Goal: Complete application form: Complete application form

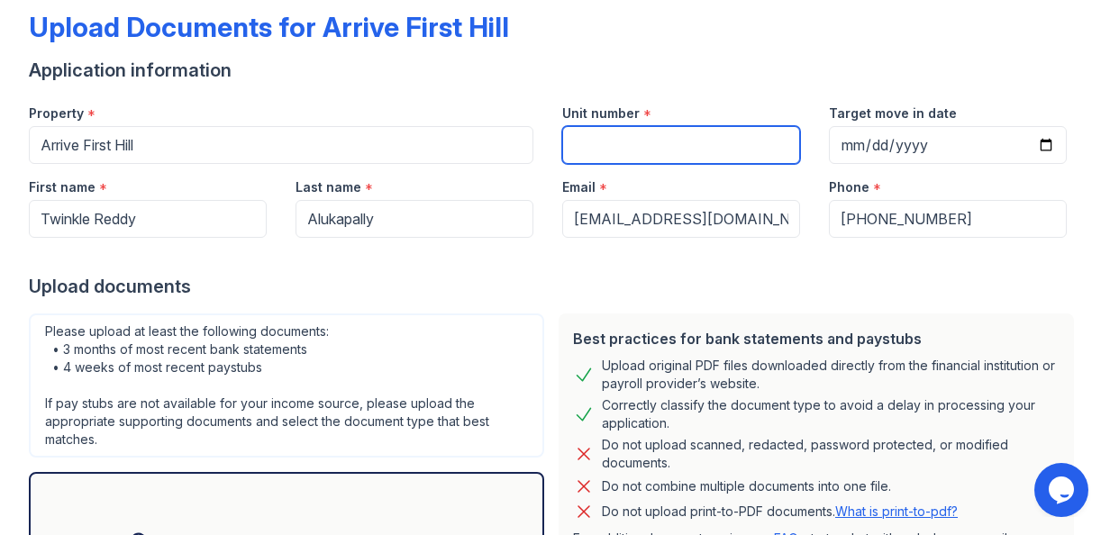
click at [630, 153] on input "Unit number" at bounding box center [681, 145] width 238 height 38
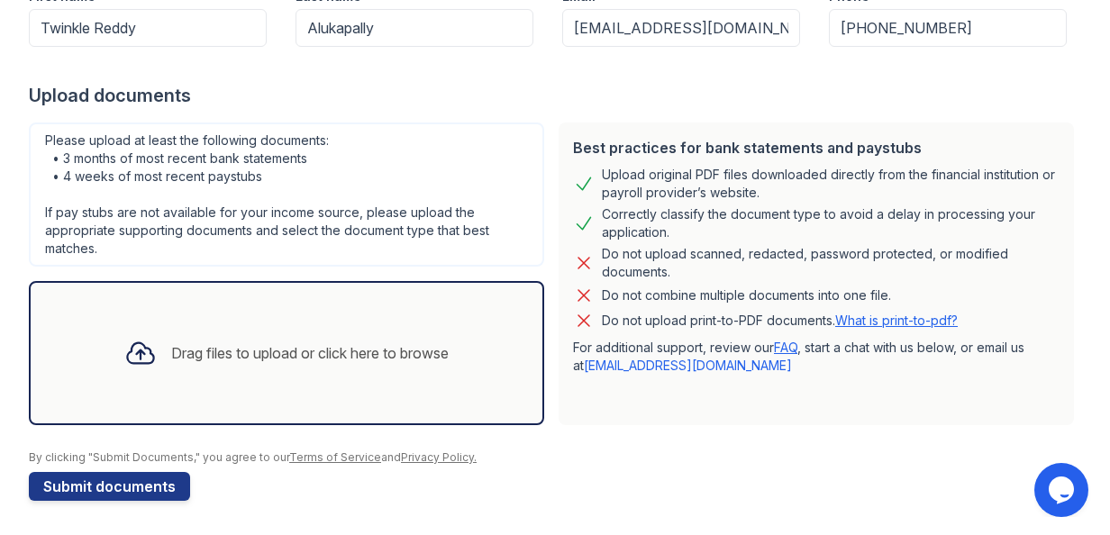
scroll to position [285, 0]
type input "202"
click at [150, 355] on div at bounding box center [140, 353] width 47 height 47
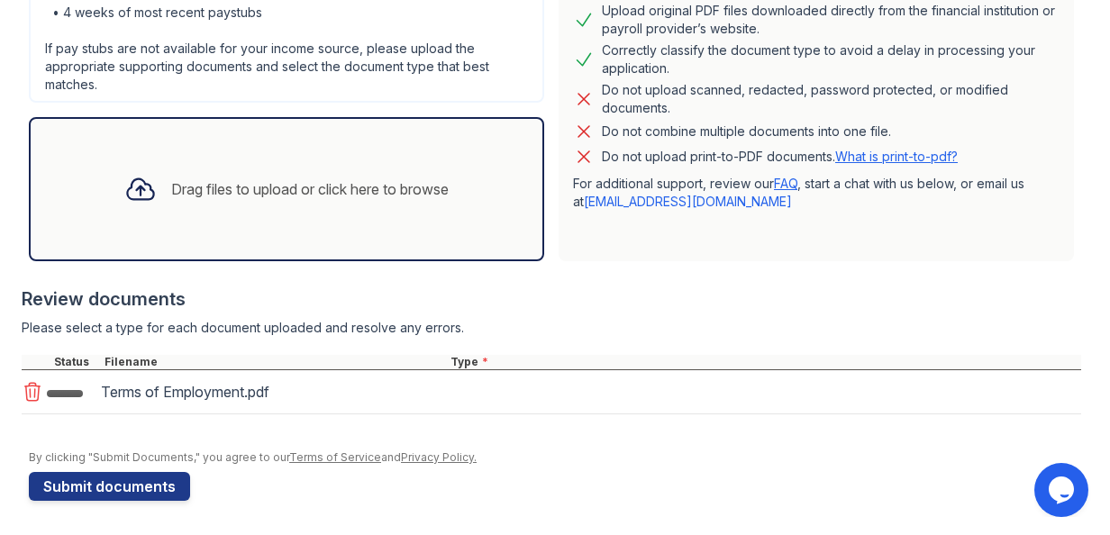
scroll to position [449, 0]
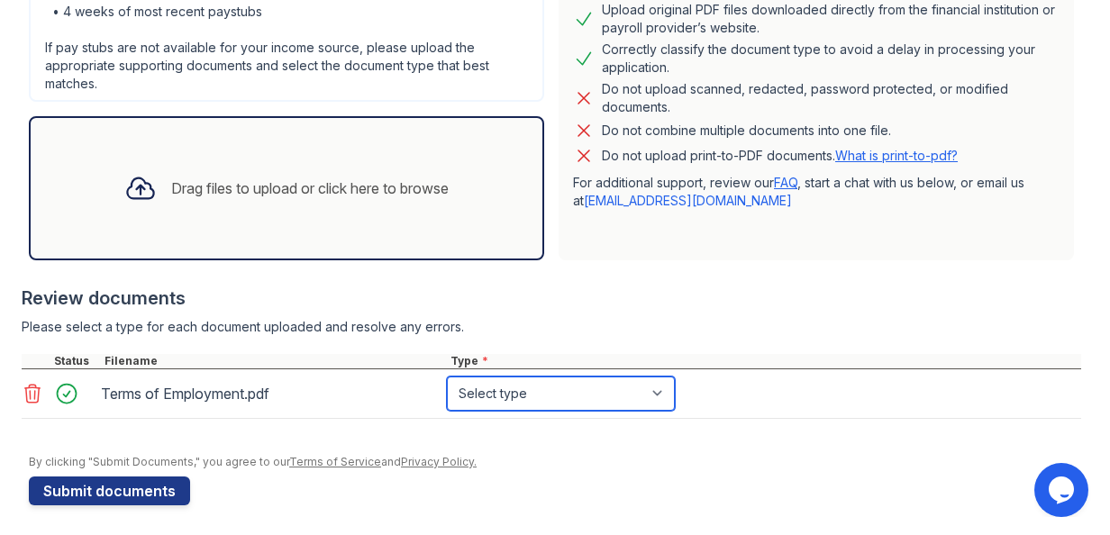
click at [485, 401] on select "Select type Paystub Bank Statement Offer Letter Tax Documents Benefit Award Let…" at bounding box center [561, 393] width 228 height 34
select select "offer_letter"
click at [447, 376] on select "Select type Paystub Bank Statement Offer Letter Tax Documents Benefit Award Let…" at bounding box center [561, 393] width 228 height 34
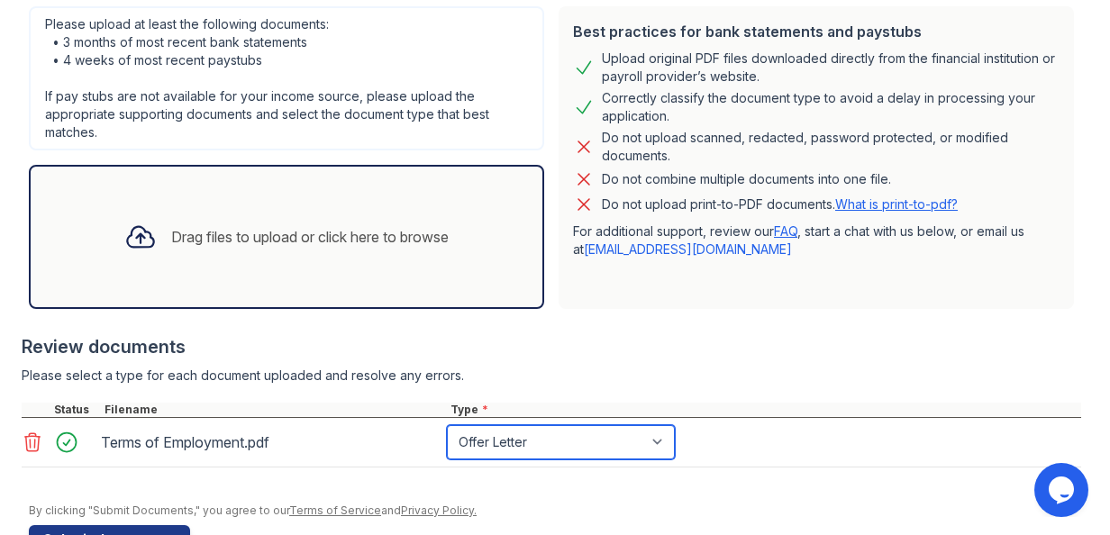
scroll to position [453, 0]
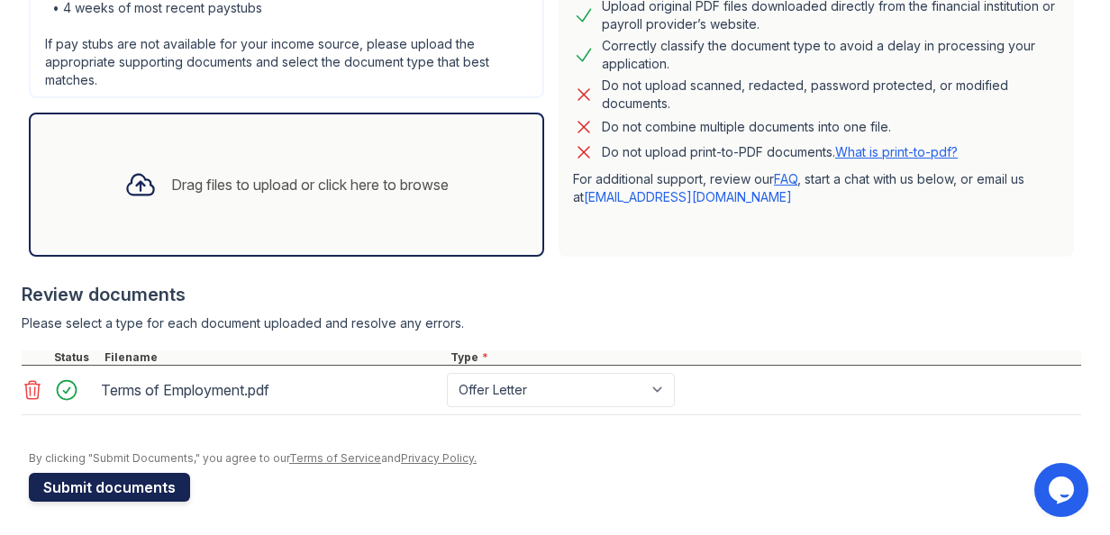
click at [126, 485] on button "Submit documents" at bounding box center [109, 487] width 161 height 29
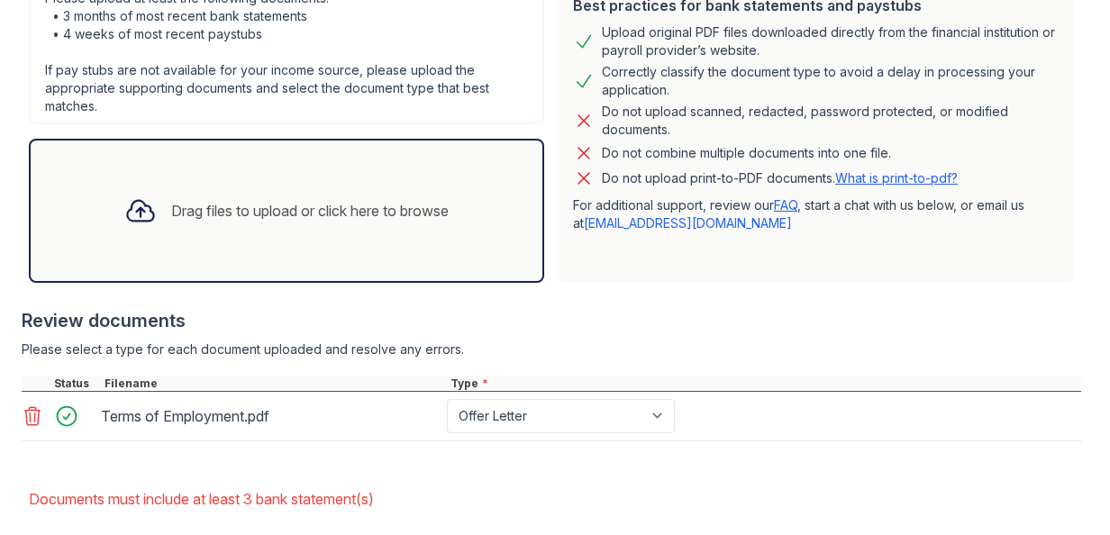
scroll to position [497, 0]
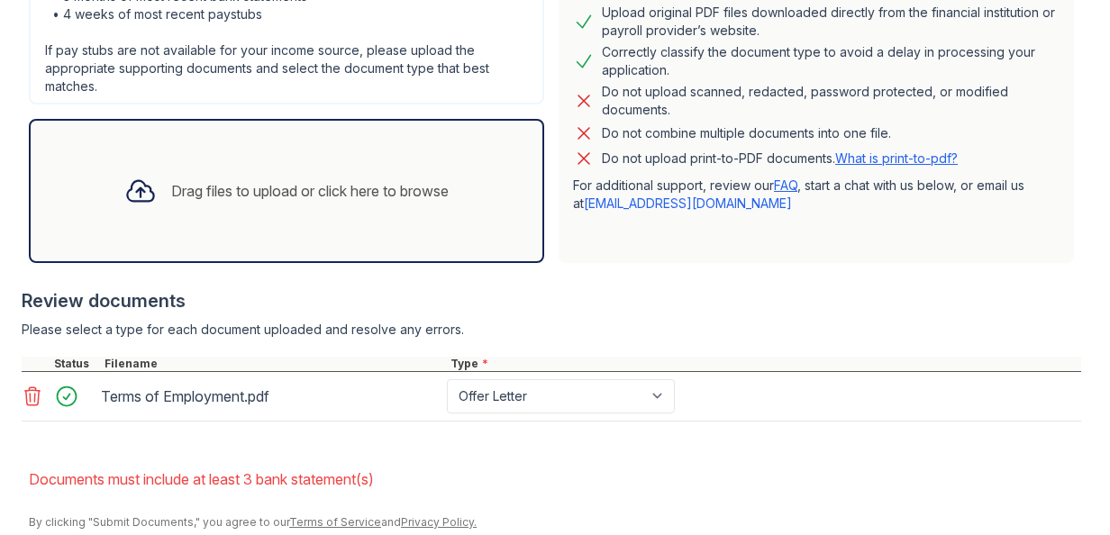
click at [282, 184] on div "Drag files to upload or click here to browse" at bounding box center [309, 191] width 277 height 22
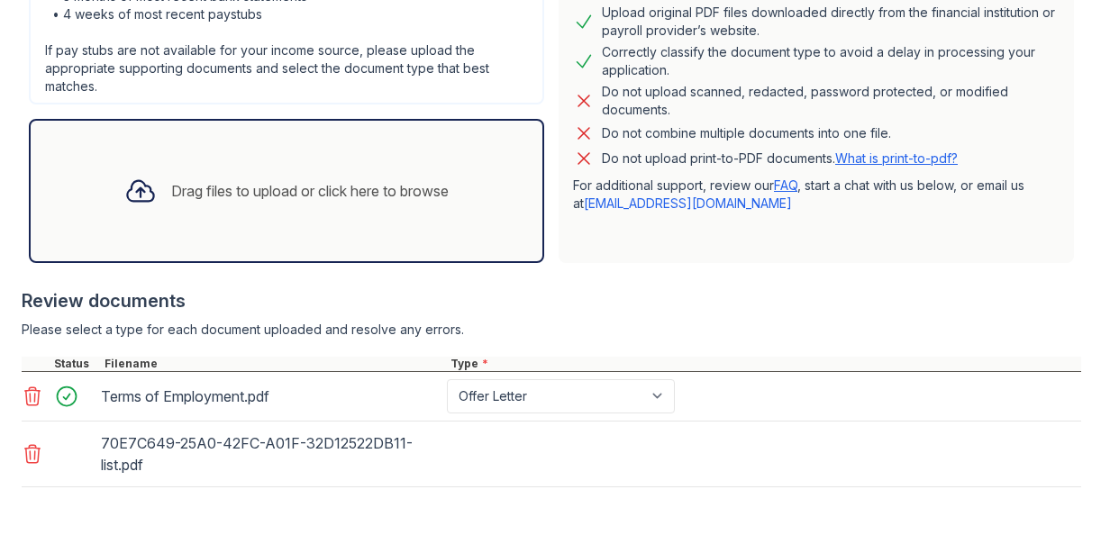
click at [240, 188] on div "Drag files to upload or click here to browse" at bounding box center [309, 191] width 277 height 22
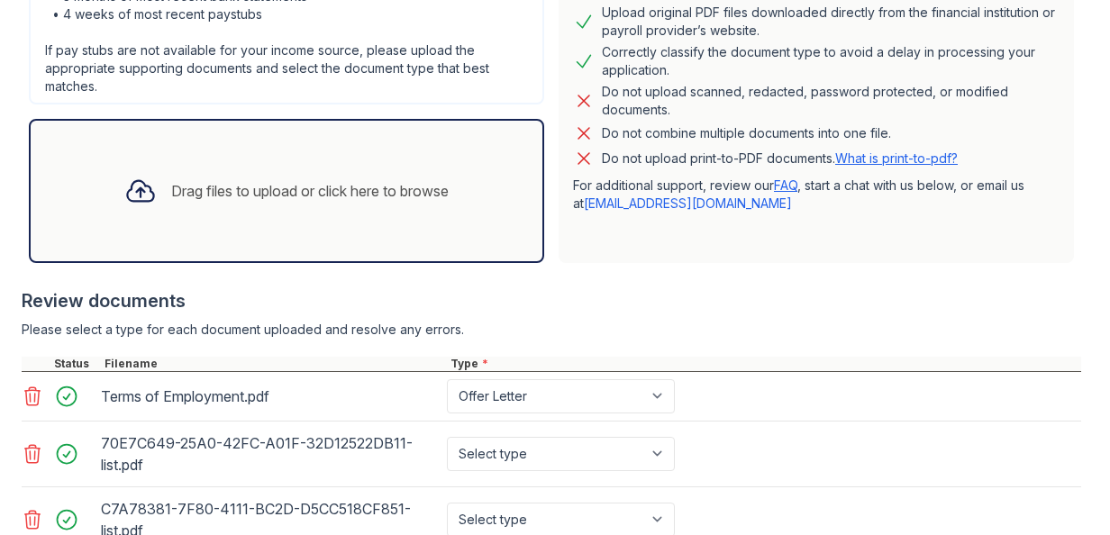
click at [225, 191] on div "Drag files to upload or click here to browse" at bounding box center [309, 191] width 277 height 22
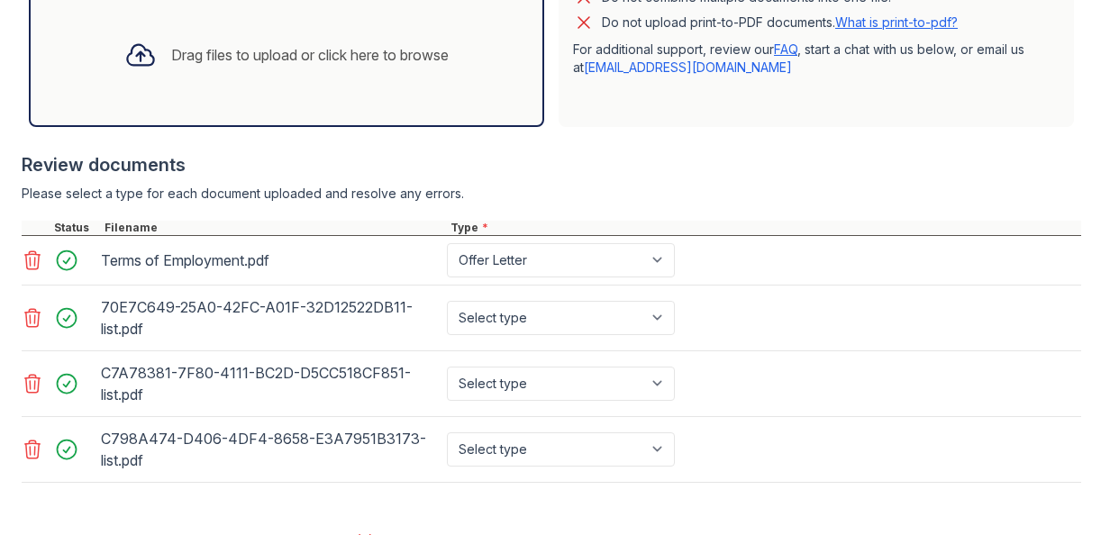
scroll to position [622, 0]
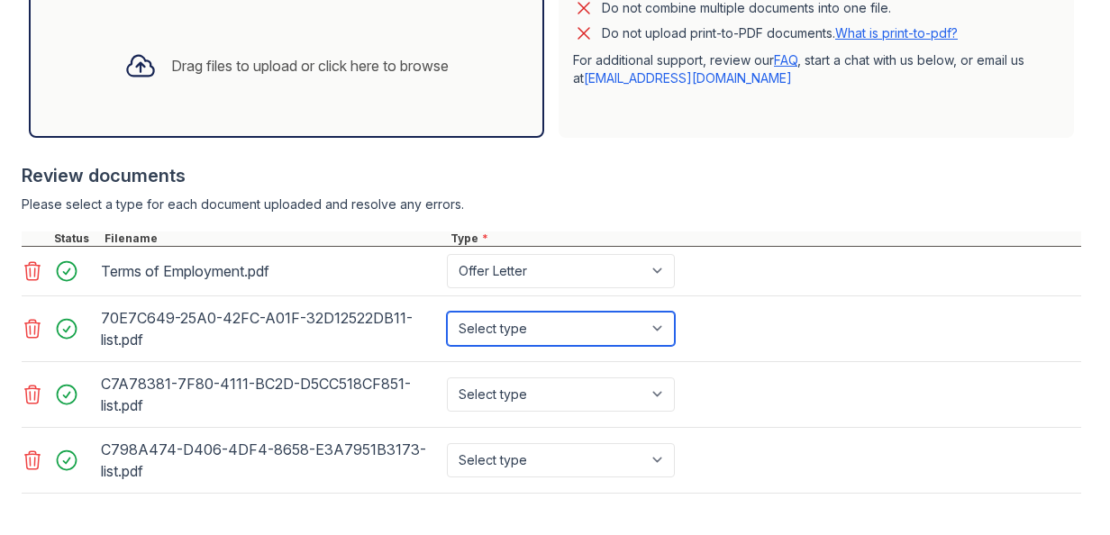
click at [542, 315] on select "Select type Paystub Bank Statement Offer Letter Tax Documents Benefit Award Let…" at bounding box center [561, 329] width 228 height 34
select select "bank_statement"
click at [447, 312] on select "Select type Paystub Bank Statement Offer Letter Tax Documents Benefit Award Let…" at bounding box center [561, 329] width 228 height 34
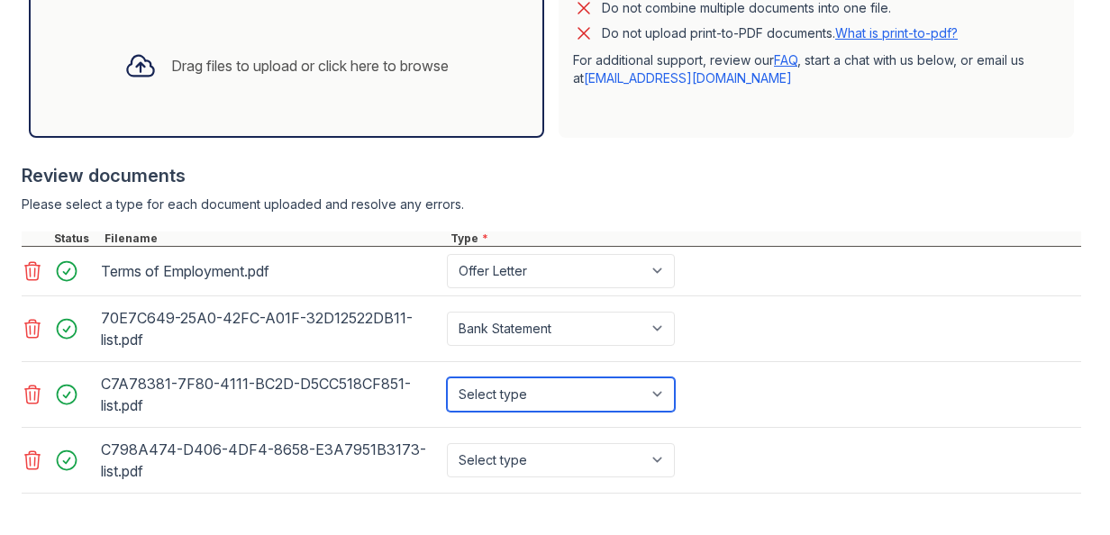
click at [522, 387] on select "Select type Paystub Bank Statement Offer Letter Tax Documents Benefit Award Let…" at bounding box center [561, 394] width 228 height 34
select select "bank_statement"
click at [447, 377] on select "Select type Paystub Bank Statement Offer Letter Tax Documents Benefit Award Let…" at bounding box center [561, 394] width 228 height 34
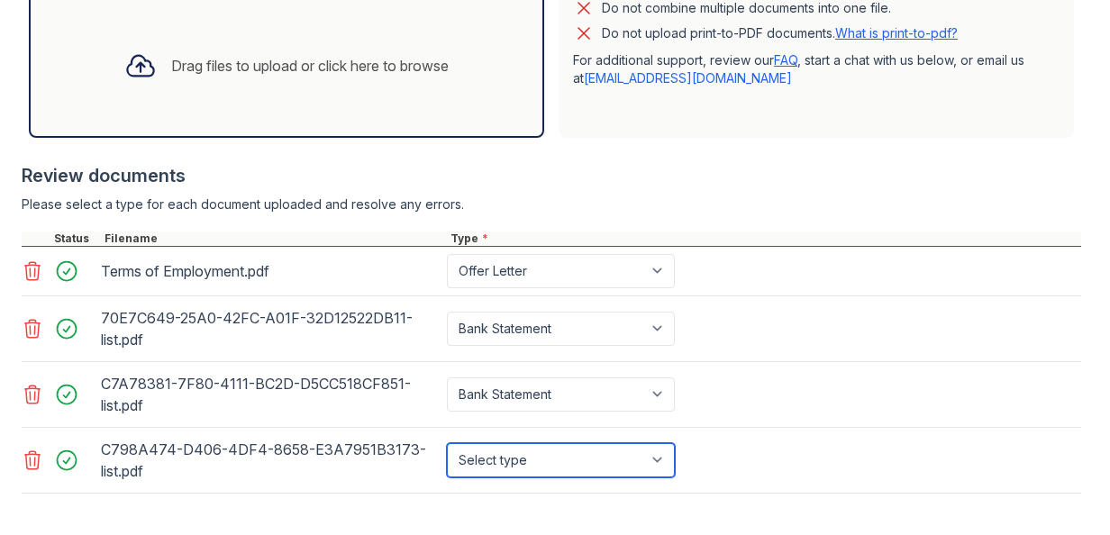
click at [508, 458] on select "Select type Paystub Bank Statement Offer Letter Tax Documents Benefit Award Let…" at bounding box center [561, 460] width 228 height 34
select select "bank_statement"
click at [447, 443] on select "Select type Paystub Bank Statement Offer Letter Tax Documents Benefit Award Let…" at bounding box center [561, 460] width 228 height 34
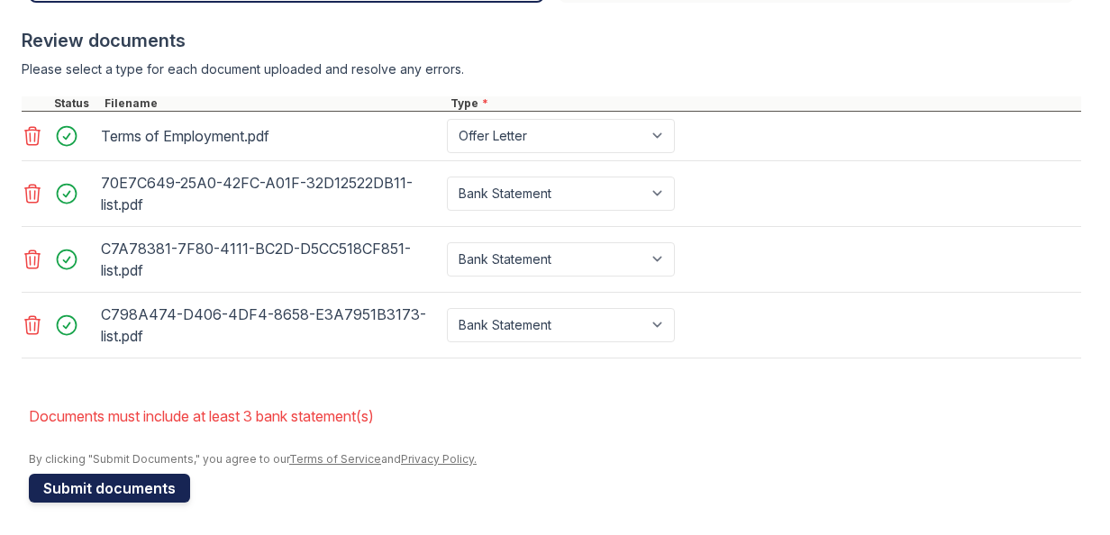
click at [128, 483] on button "Submit documents" at bounding box center [109, 488] width 161 height 29
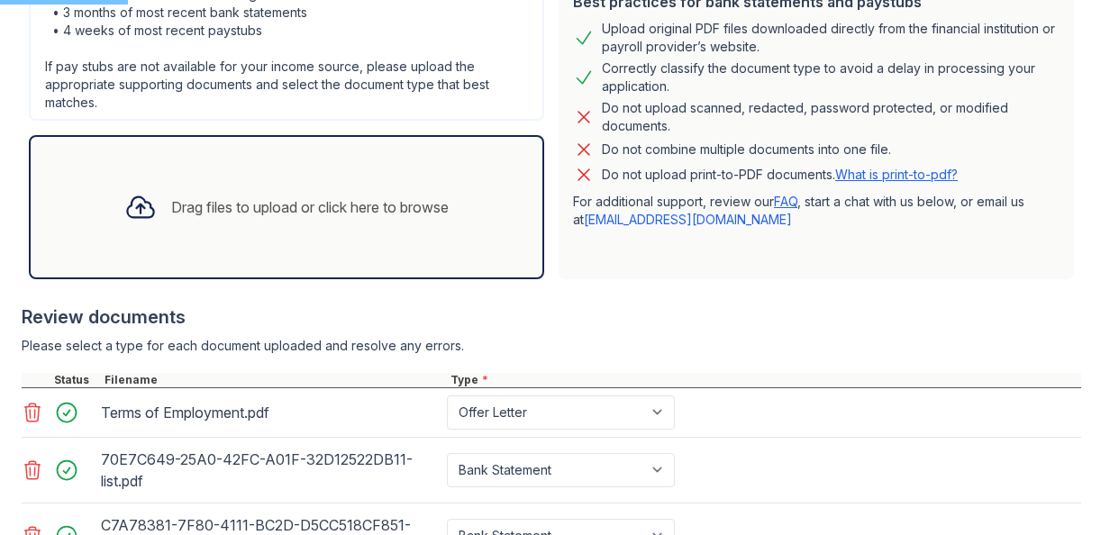
scroll to position [489, 0]
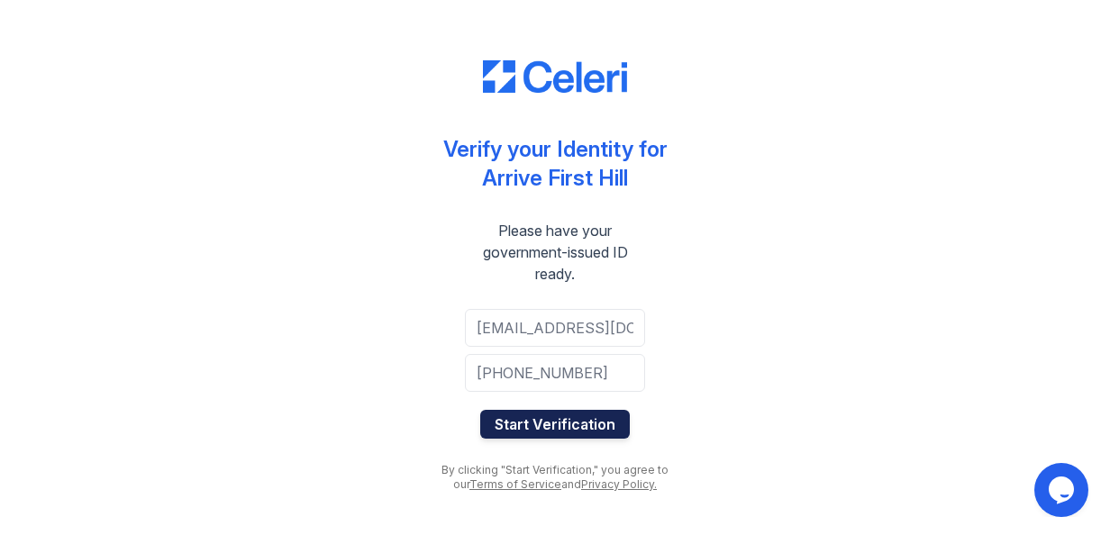
click at [546, 431] on button "Start Verification" at bounding box center [555, 424] width 150 height 29
